Goal: Navigation & Orientation: Find specific page/section

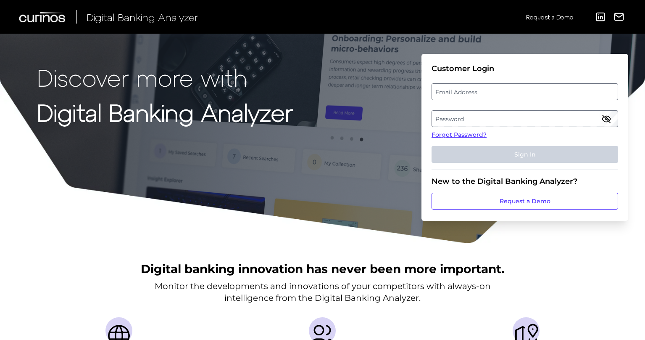
click at [500, 94] on label "Email Address" at bounding box center [524, 91] width 185 height 15
click at [500, 94] on input "email" at bounding box center [525, 91] width 187 height 17
type input "[PERSON_NAME][EMAIL_ADDRESS][PERSON_NAME][DOMAIN_NAME]"
click at [490, 124] on label "Password" at bounding box center [524, 118] width 185 height 15
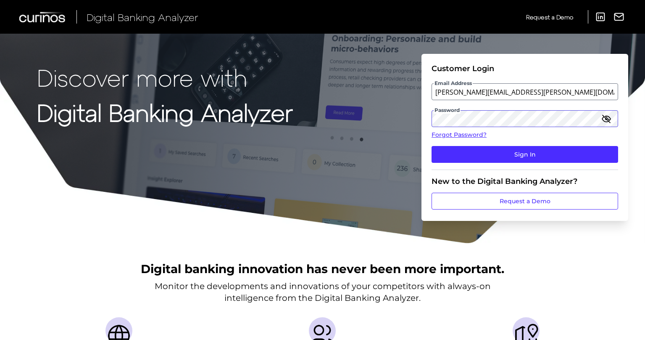
click at [432, 146] on button "Sign In" at bounding box center [525, 154] width 187 height 17
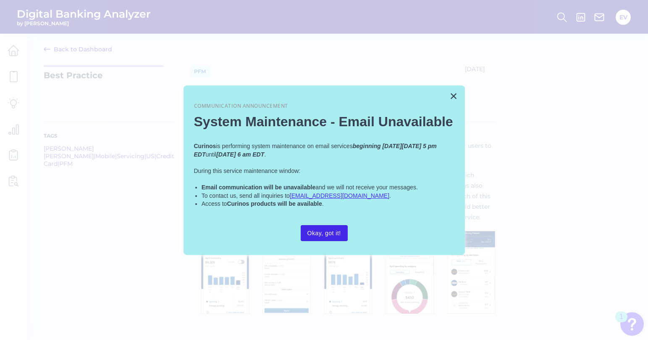
click at [316, 232] on button "Okay, got it!" at bounding box center [324, 233] width 47 height 16
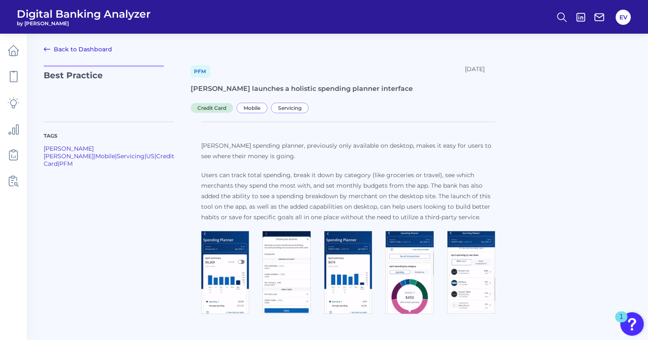
click at [219, 253] on img at bounding box center [225, 272] width 48 height 83
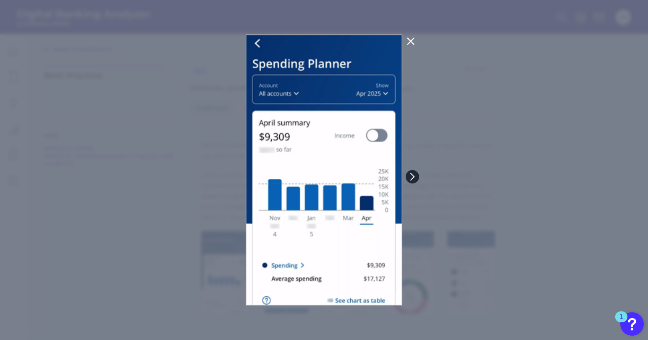
click at [412, 178] on icon at bounding box center [413, 177] width 8 height 8
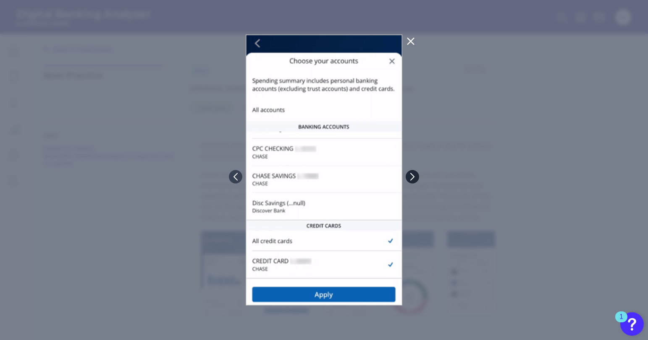
click at [412, 178] on icon at bounding box center [413, 177] width 8 height 8
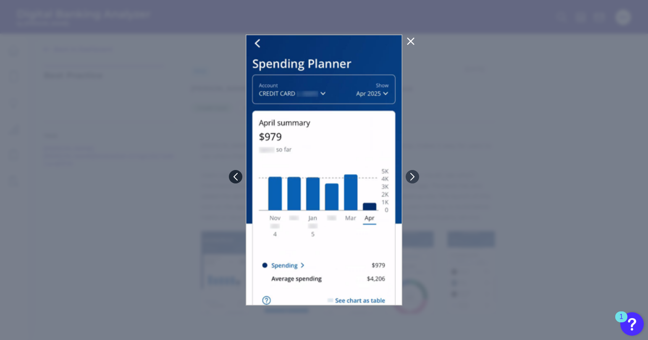
click at [235, 182] on button at bounding box center [235, 176] width 13 height 13
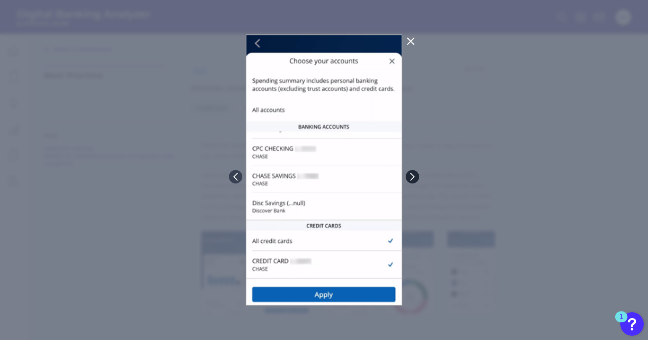
click at [414, 176] on icon at bounding box center [412, 176] width 3 height 7
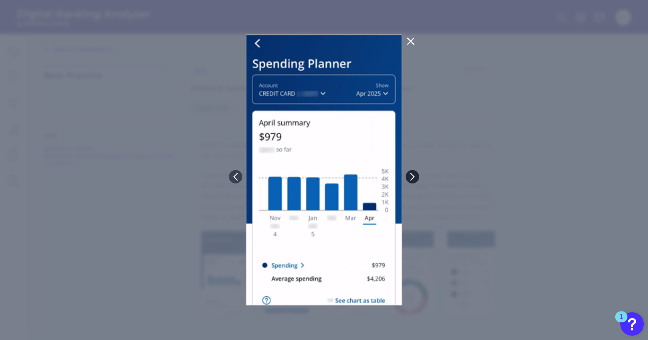
click at [414, 176] on icon at bounding box center [412, 176] width 3 height 7
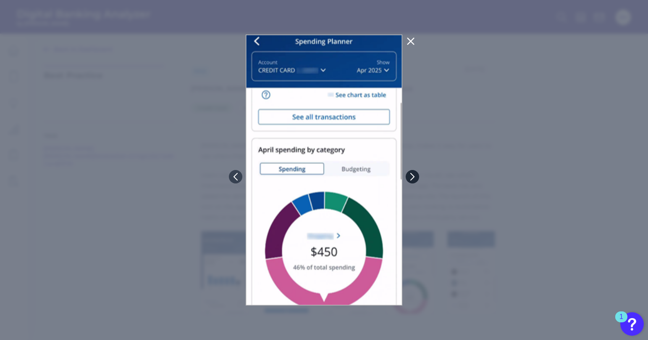
click at [414, 176] on icon at bounding box center [412, 176] width 3 height 7
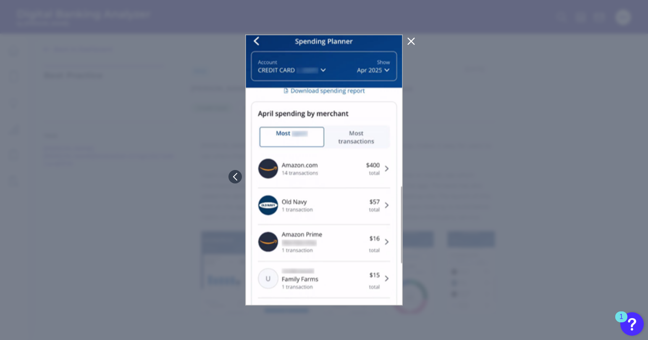
click at [409, 43] on icon at bounding box center [411, 41] width 6 height 6
